Goal: Consume media (video, audio)

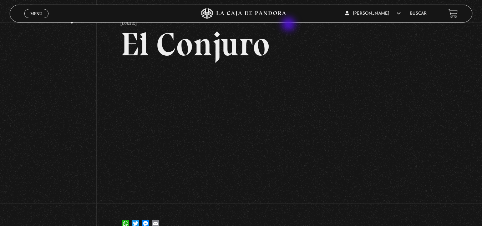
scroll to position [30, 0]
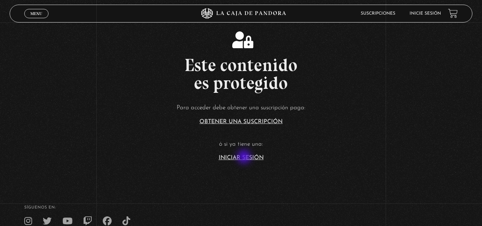
click at [245, 158] on link "Iniciar Sesión" at bounding box center [241, 158] width 45 height 6
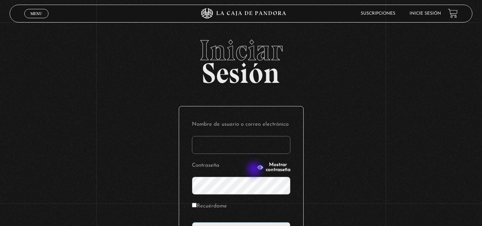
type input "[EMAIL_ADDRESS][DOMAIN_NAME]"
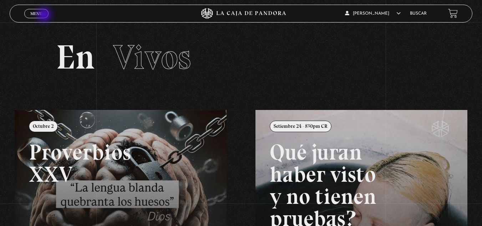
click at [45, 15] on link "Menu Cerrar" at bounding box center [36, 13] width 24 height 9
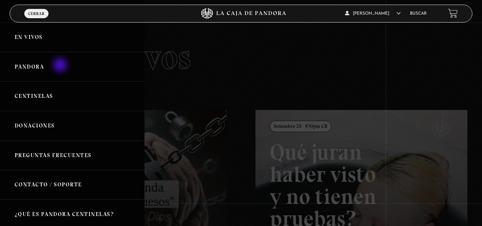
click at [61, 66] on link "Pandora" at bounding box center [72, 67] width 144 height 30
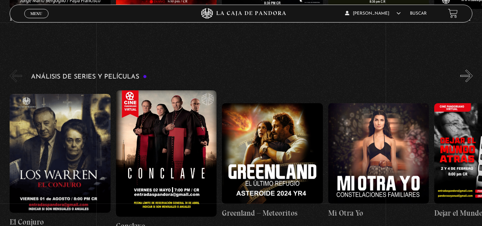
scroll to position [1245, 0]
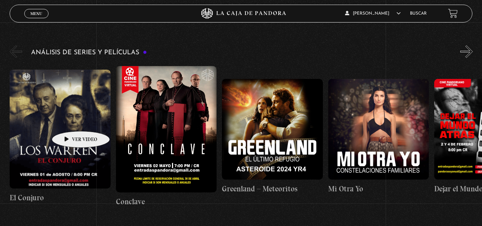
click at [70, 120] on figure at bounding box center [60, 129] width 101 height 119
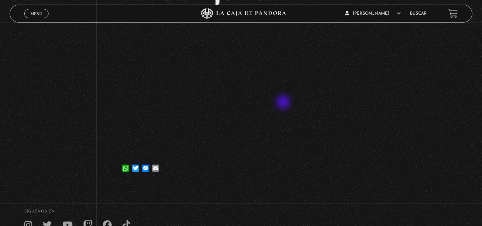
scroll to position [92, 0]
